Goal: Communication & Community: Answer question/provide support

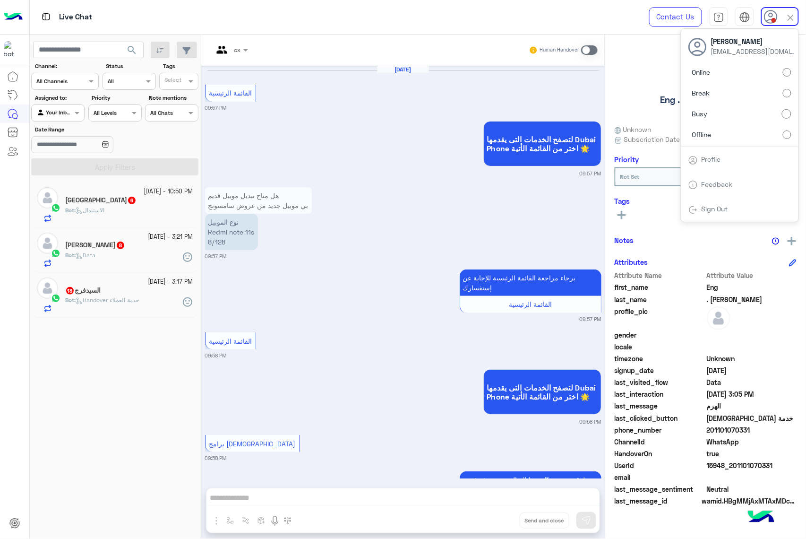
scroll to position [3936, 0]
